Goal: Check status: Check status

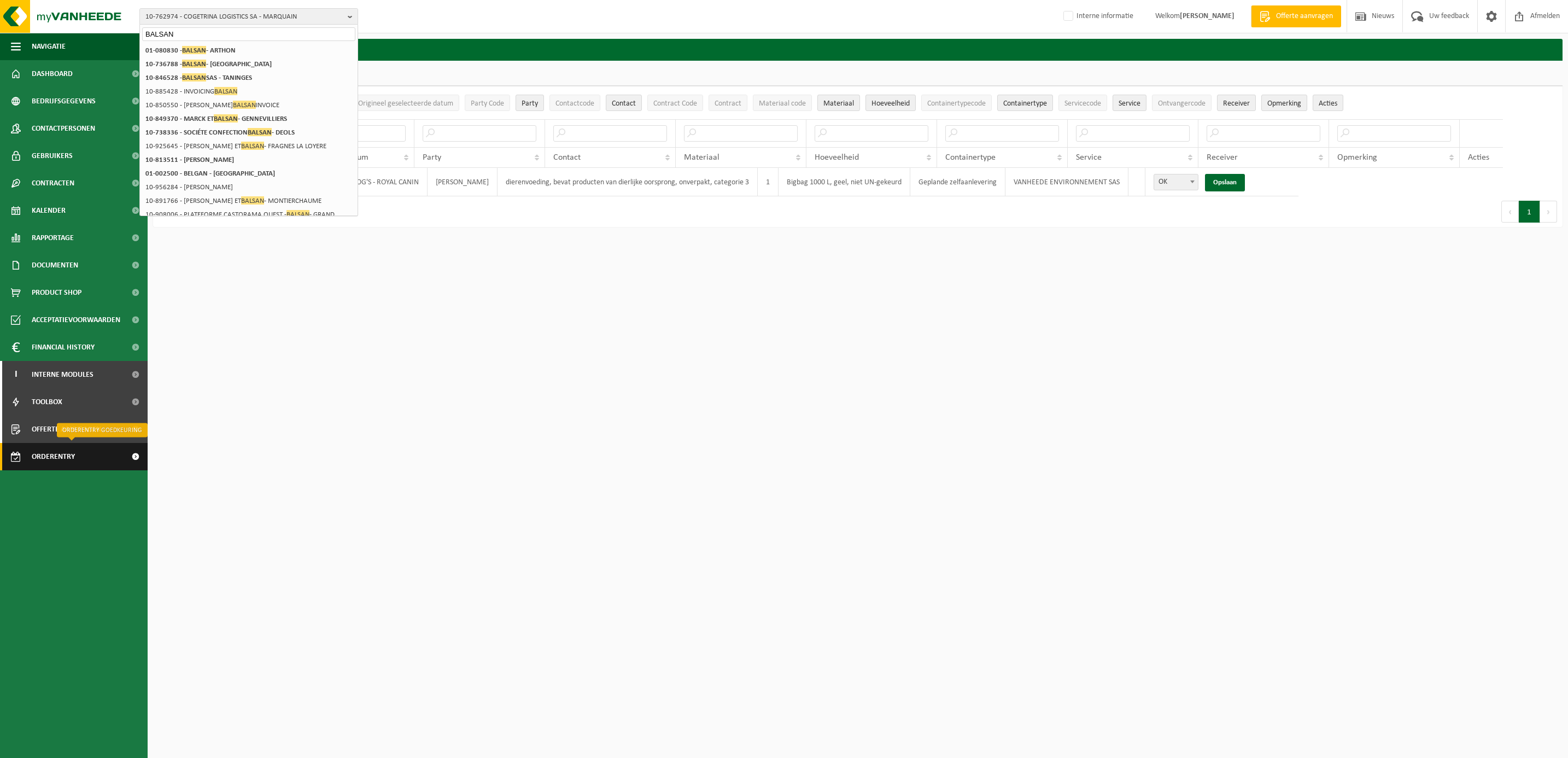
click at [53, 458] on span "Orderentry Goedkeuring" at bounding box center [78, 457] width 92 height 28
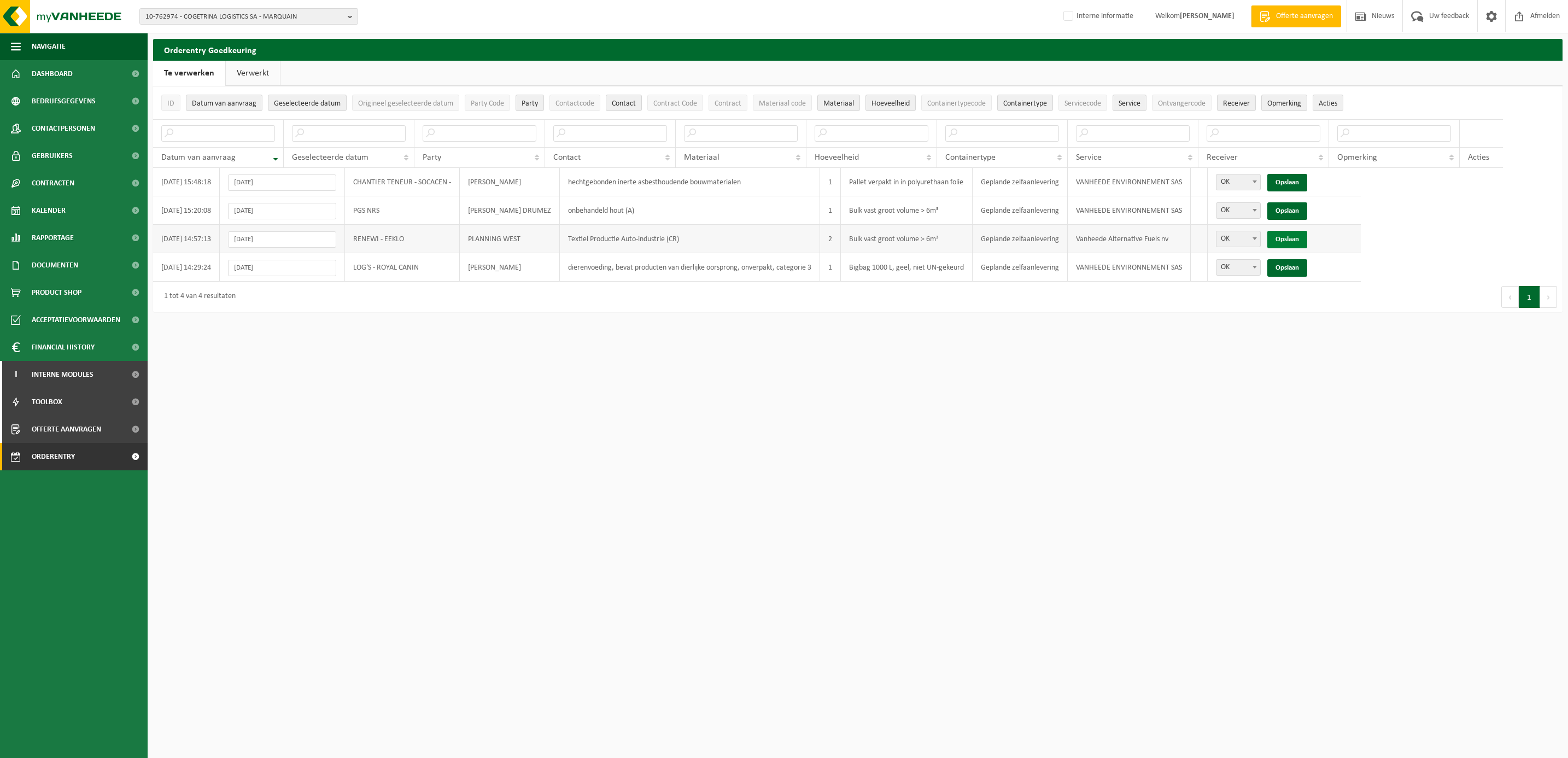
click at [1276, 239] on link "Opslaan" at bounding box center [1287, 239] width 40 height 17
click at [254, 70] on link "Verwerkt" at bounding box center [252, 73] width 54 height 25
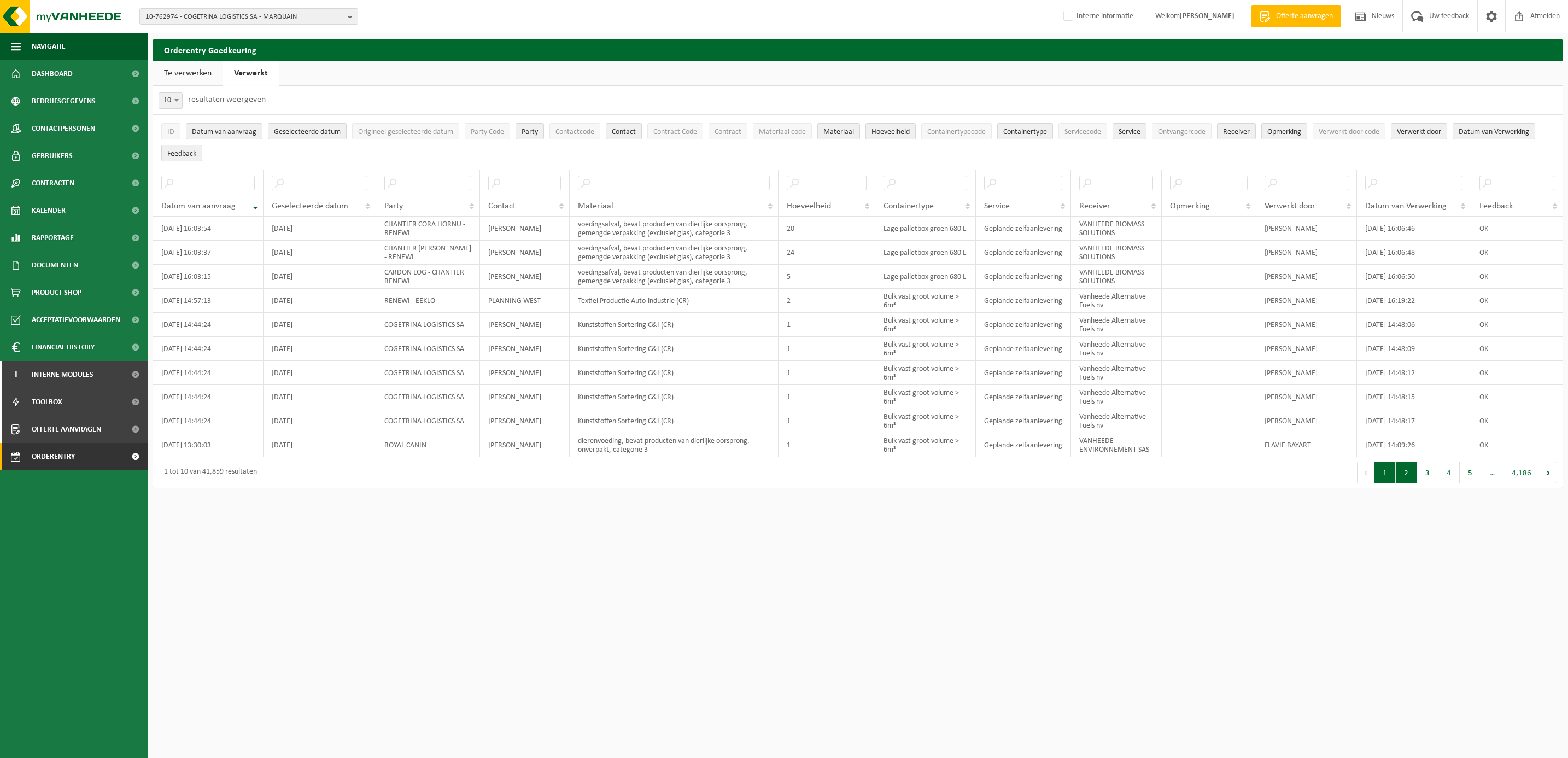
click at [1408, 483] on button "2" at bounding box center [1406, 472] width 22 height 22
click at [1426, 481] on button "3" at bounding box center [1428, 472] width 22 height 22
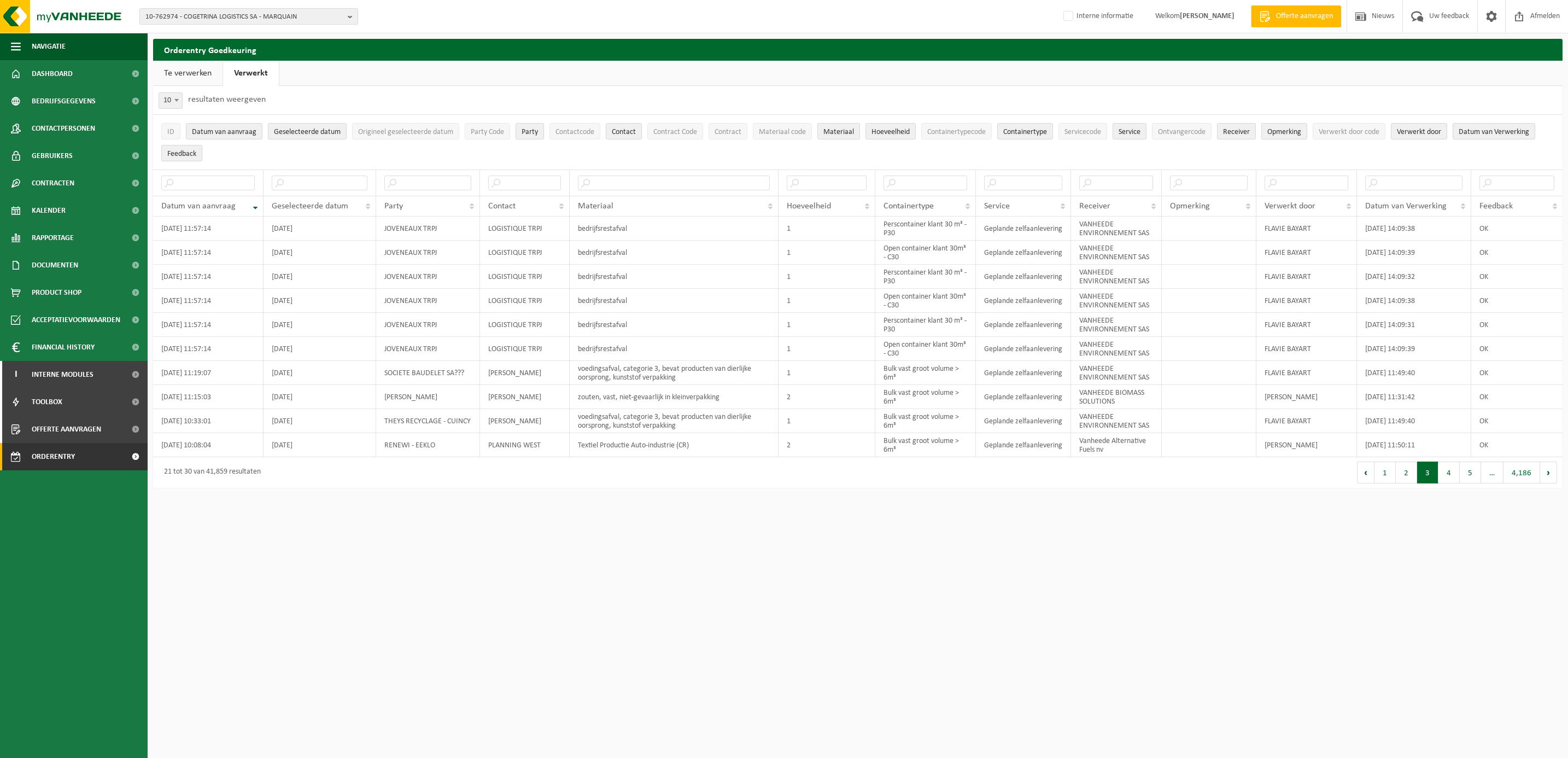
click at [187, 69] on link "Te verwerken" at bounding box center [188, 73] width 69 height 25
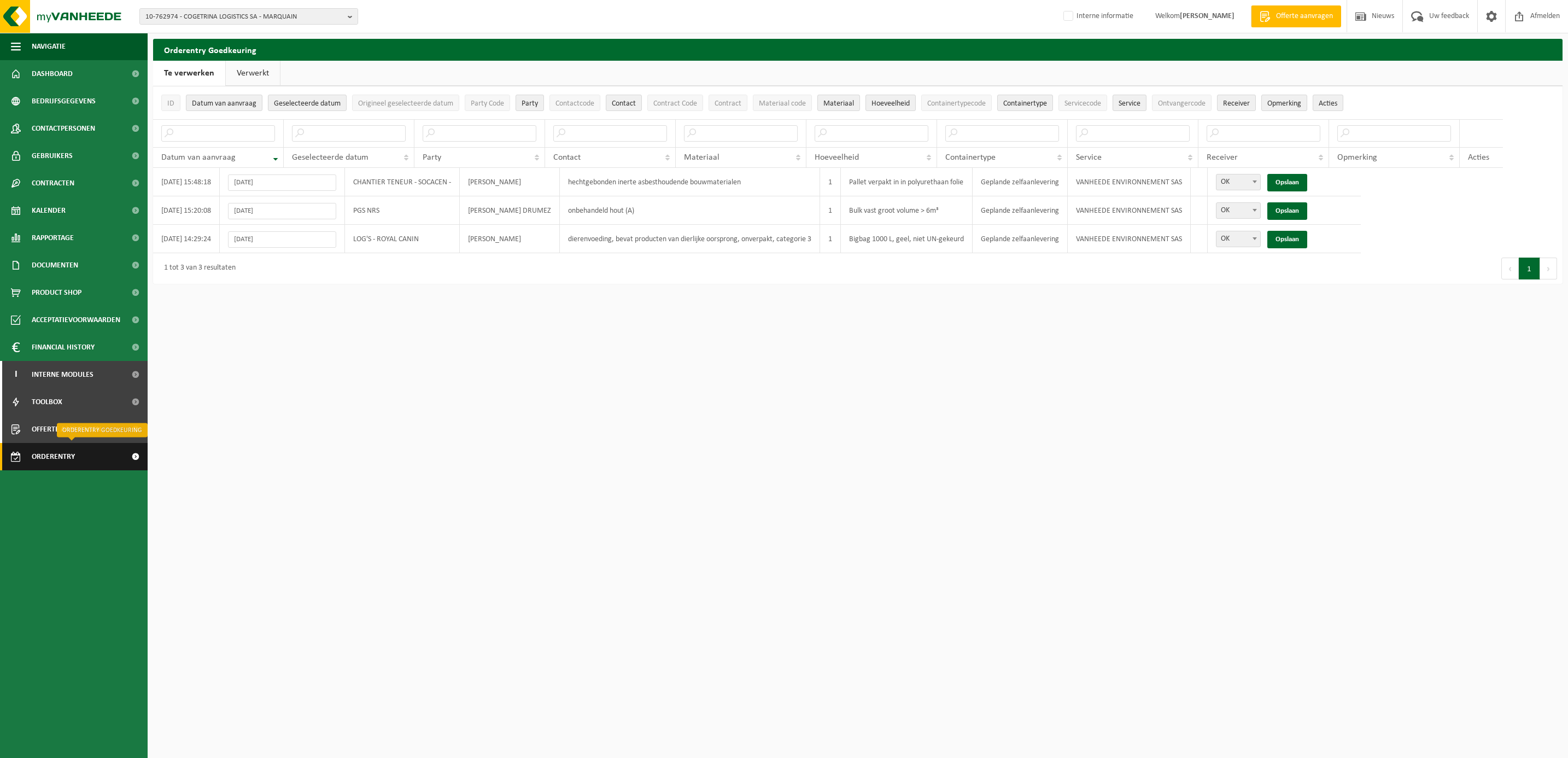
click at [49, 456] on span "Orderentry Goedkeuring" at bounding box center [78, 457] width 92 height 28
